Goal: Find contact information: Find contact information

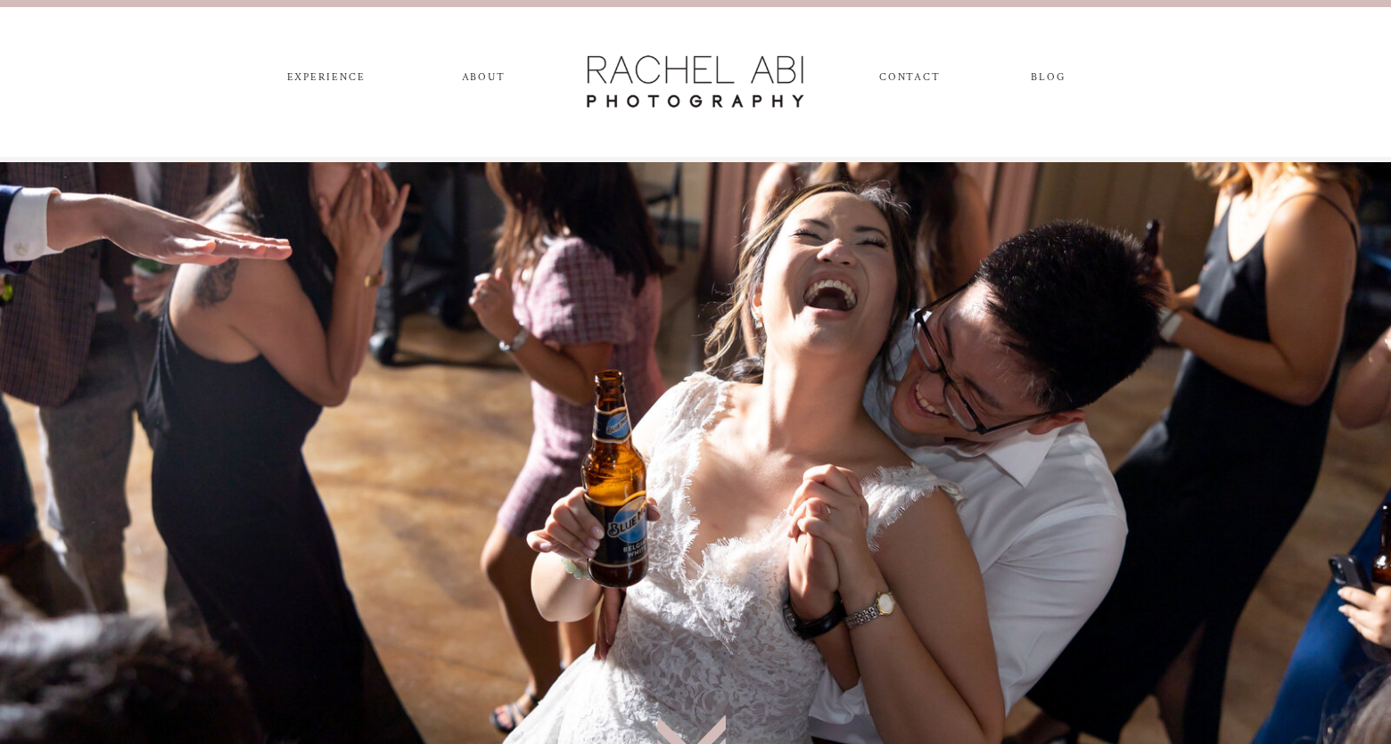
click at [490, 73] on nav "ABOUT" at bounding box center [483, 81] width 50 height 20
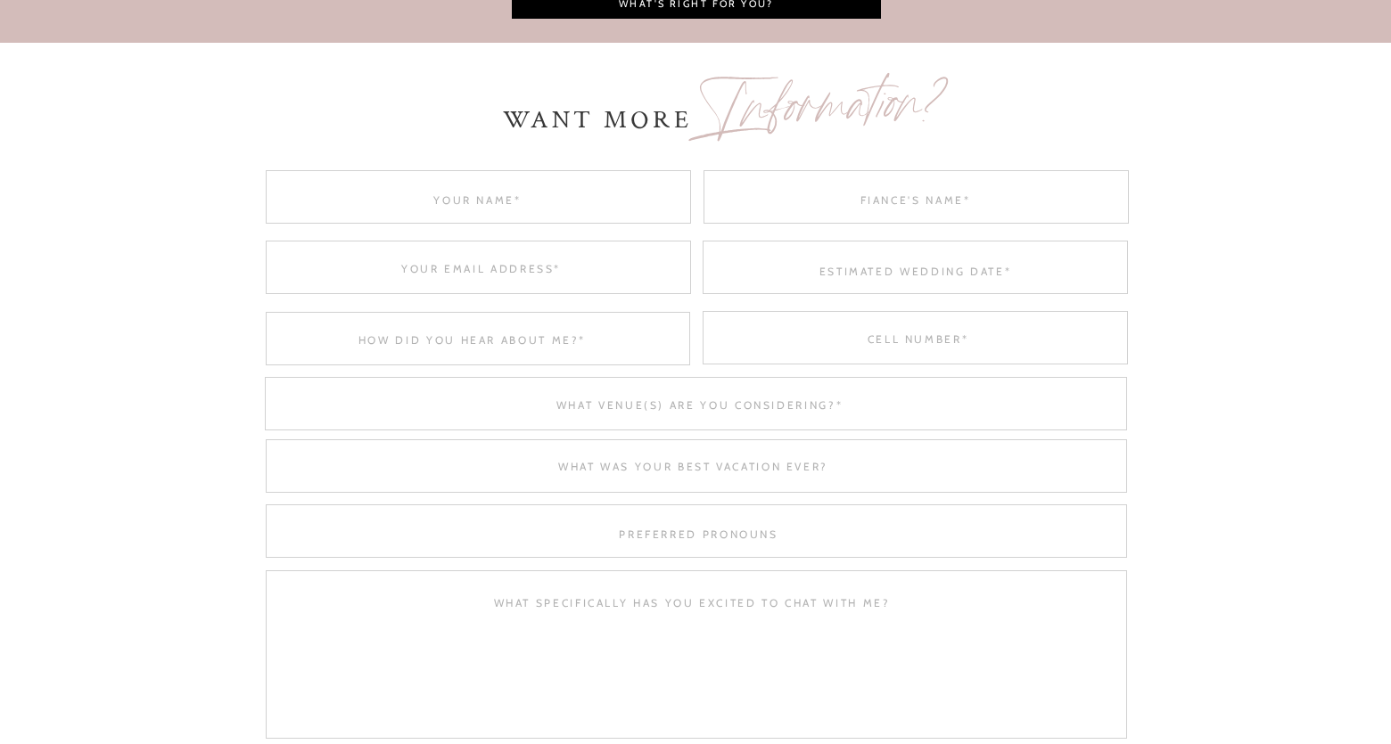
scroll to position [5616, 0]
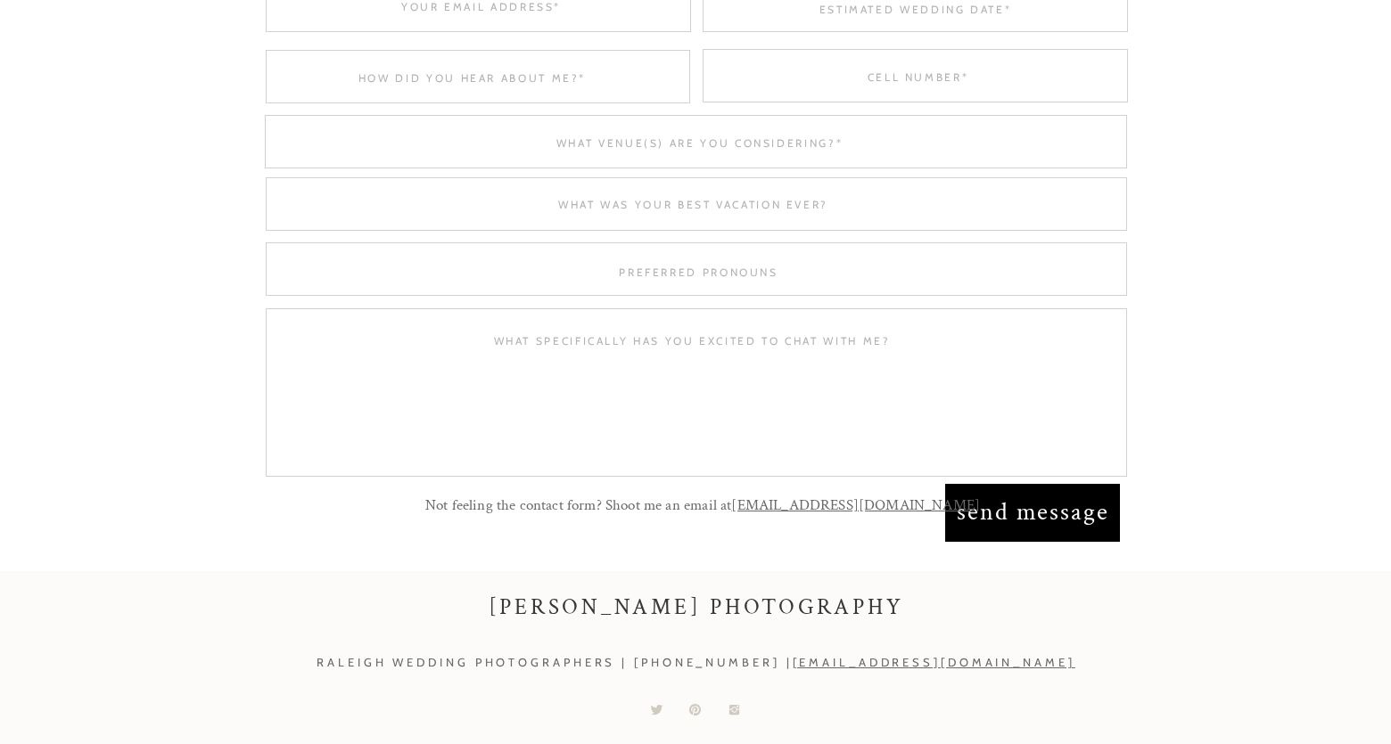
drag, startPoint x: 1389, startPoint y: 627, endPoint x: 1389, endPoint y: 644, distance: 16.9
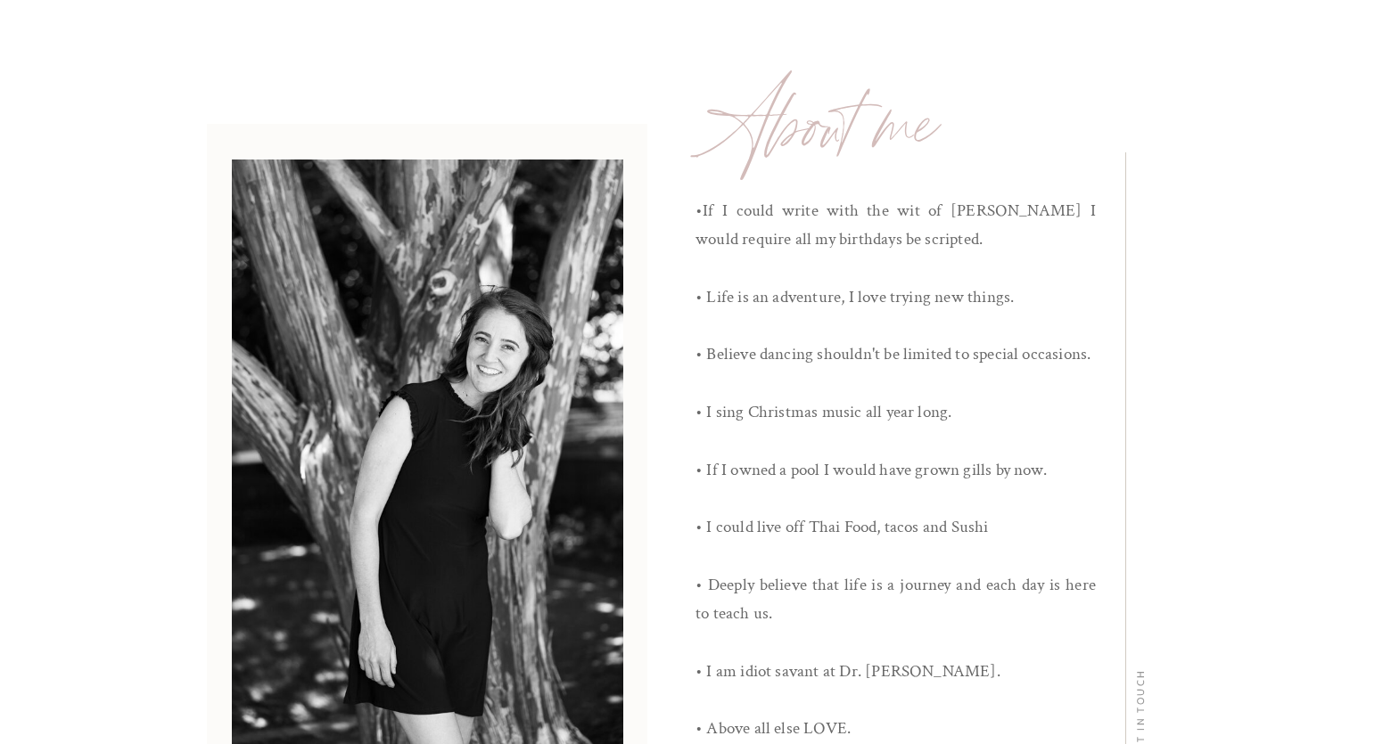
scroll to position [0, 0]
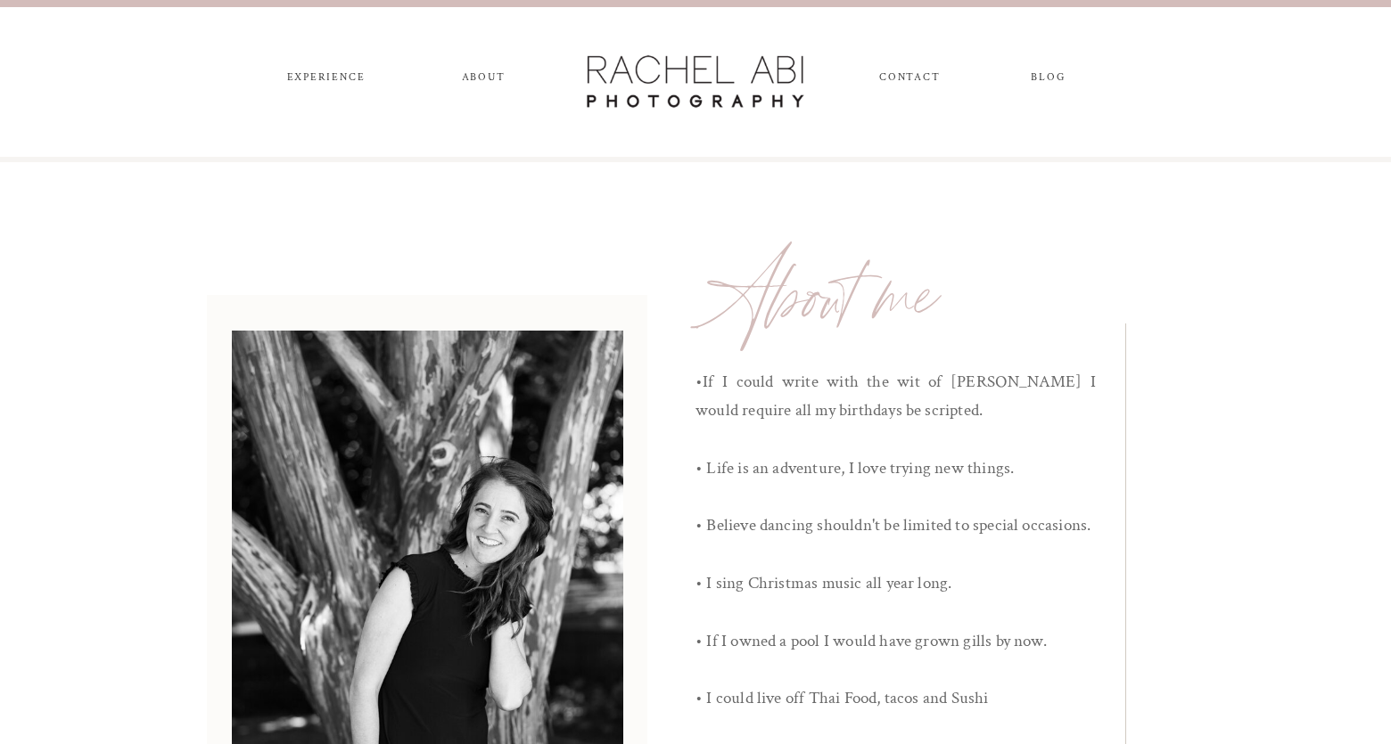
click at [915, 80] on nav "CONTACT" at bounding box center [909, 81] width 60 height 20
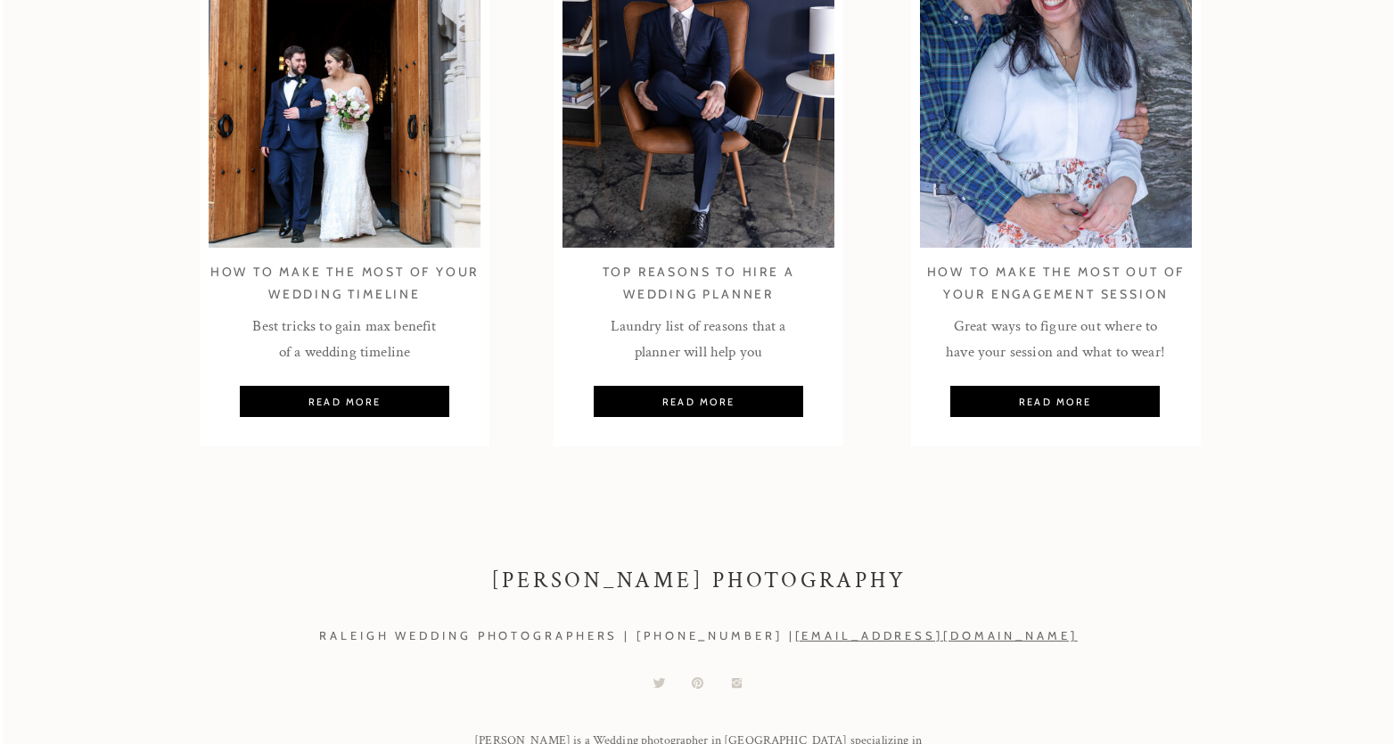
scroll to position [2139, 0]
